Goal: Navigation & Orientation: Find specific page/section

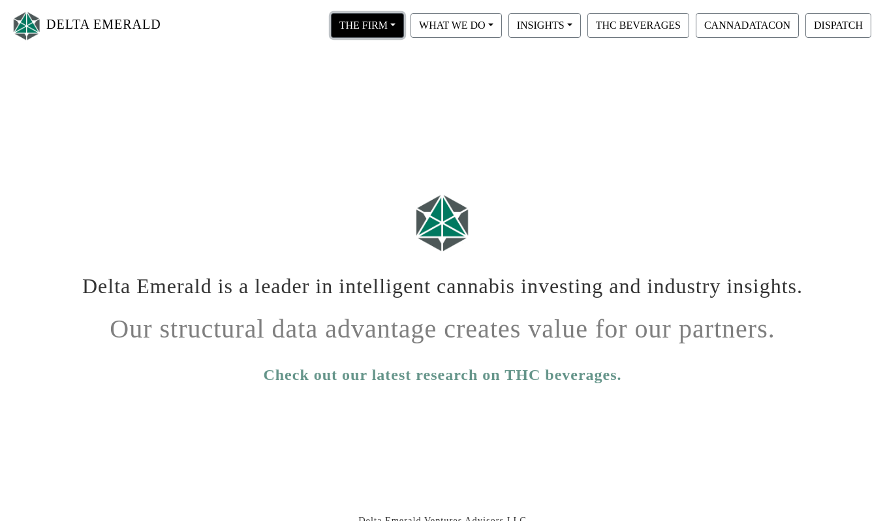
click at [402, 18] on button "THE FIRM" at bounding box center [367, 25] width 73 height 25
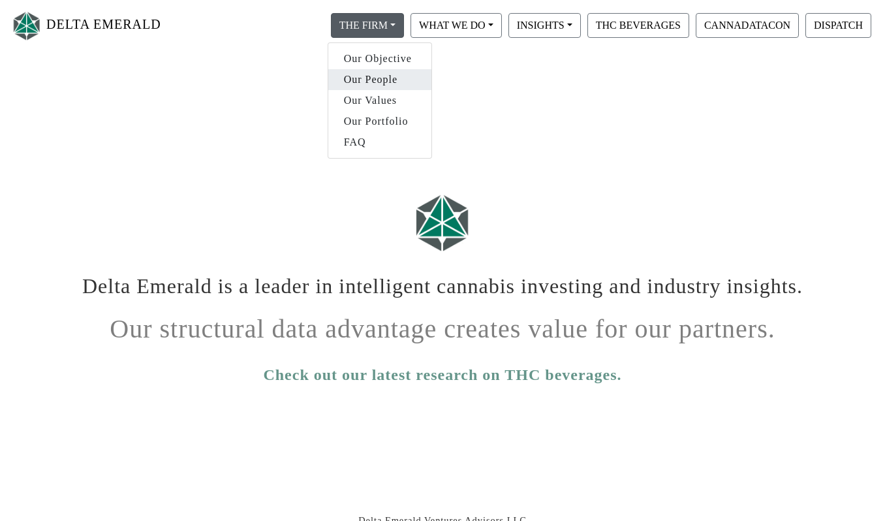
click at [378, 78] on link "Our People" at bounding box center [379, 79] width 103 height 21
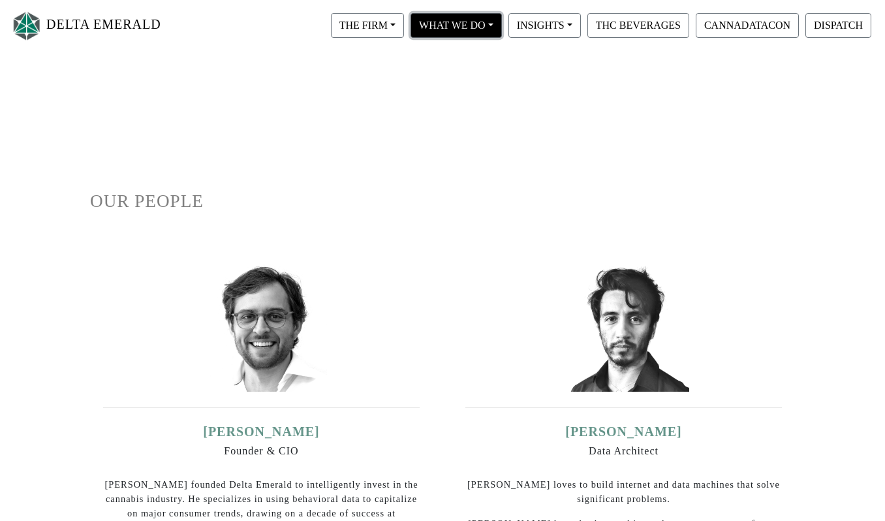
click at [404, 28] on button "WHAT WE DO" at bounding box center [367, 25] width 73 height 25
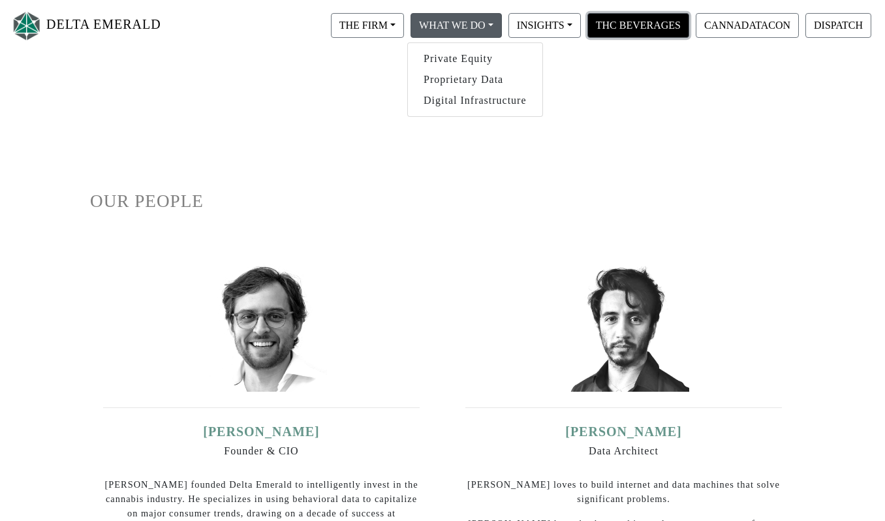
click at [598, 35] on button "THC BEVERAGES" at bounding box center [638, 25] width 102 height 25
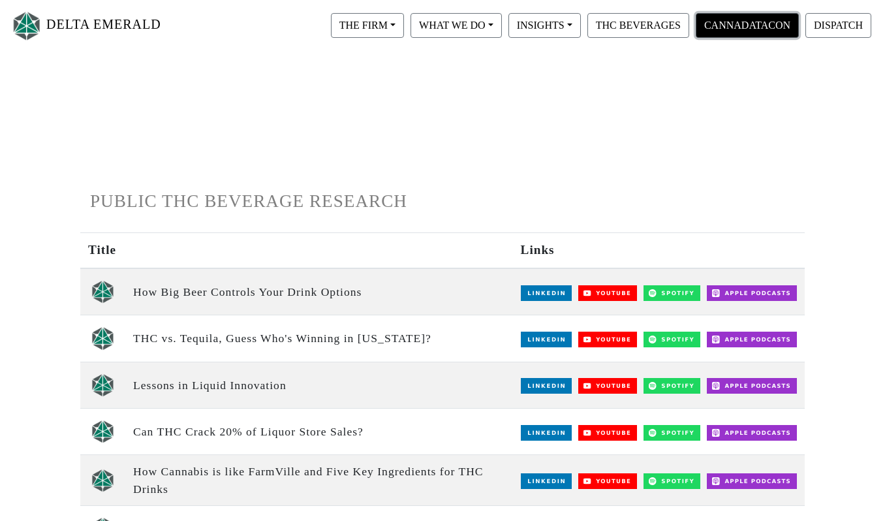
click at [729, 29] on button "CANNADATACON" at bounding box center [747, 25] width 103 height 25
